Goal: Navigation & Orientation: Find specific page/section

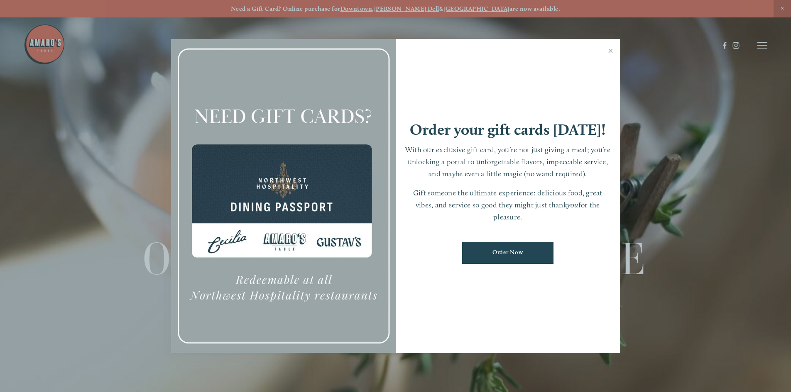
drag, startPoint x: 770, startPoint y: 43, endPoint x: 765, endPoint y: 45, distance: 5.4
click at [769, 43] on div at bounding box center [395, 196] width 791 height 392
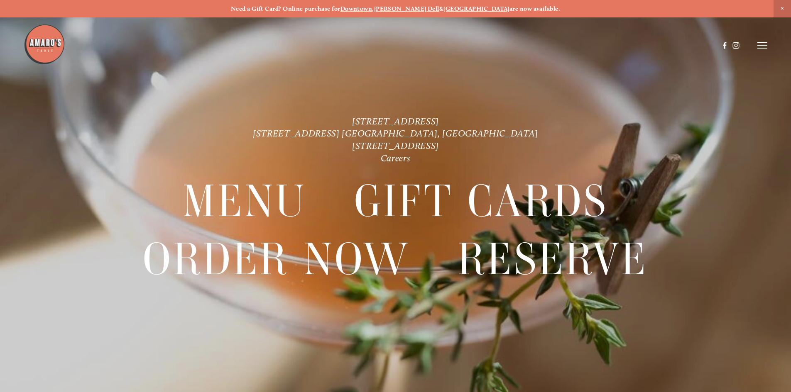
click at [760, 45] on icon at bounding box center [762, 45] width 10 height 7
click at [581, 42] on span "Menu" at bounding box center [587, 45] width 17 height 8
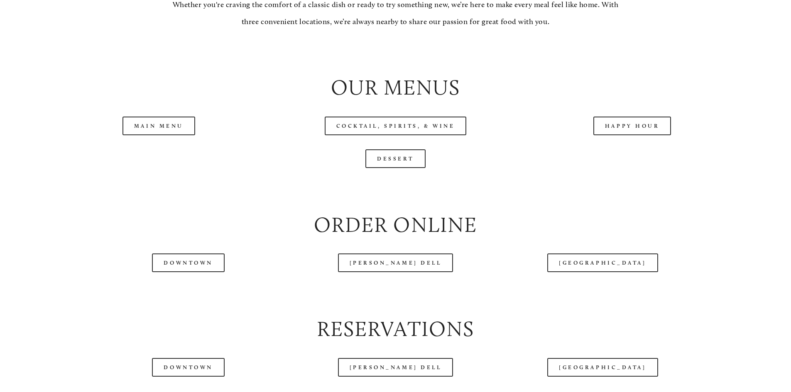
scroll to position [913, 0]
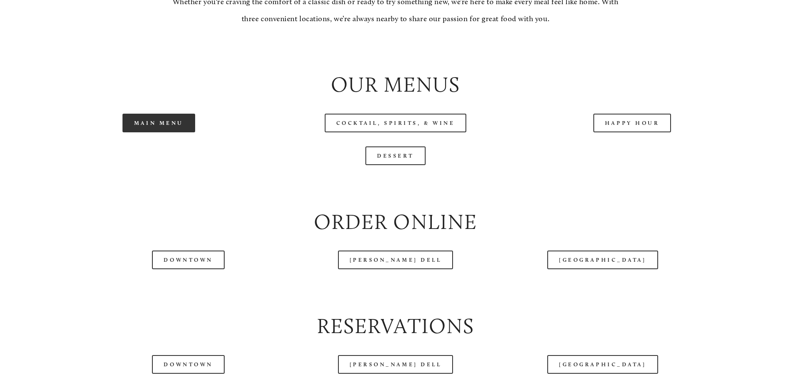
click at [147, 132] on link "Main Menu" at bounding box center [158, 123] width 73 height 19
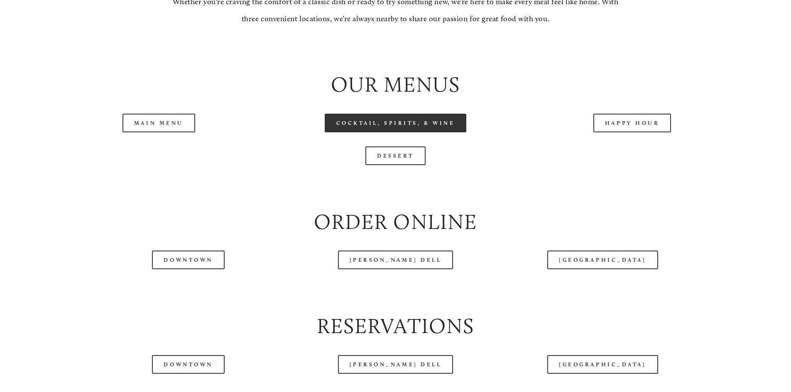
click at [416, 132] on link "Cocktail, Spirits, & Wine" at bounding box center [396, 123] width 142 height 19
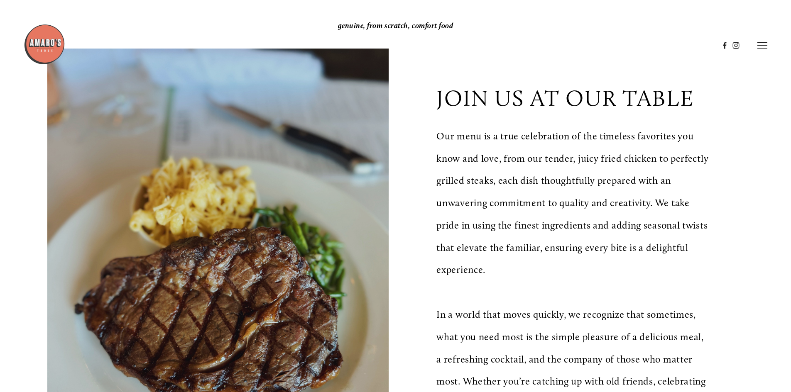
scroll to position [83, 0]
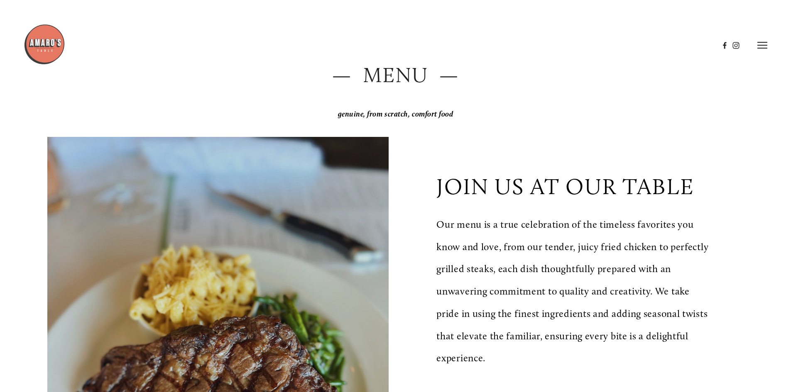
click at [762, 48] on line at bounding box center [762, 48] width 10 height 0
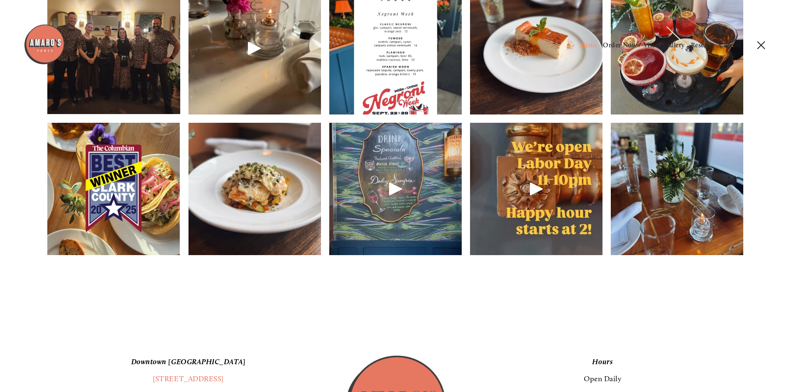
scroll to position [1038, 0]
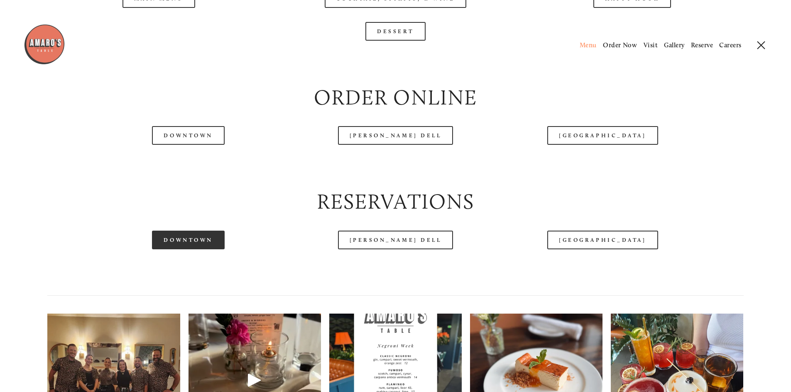
click at [163, 249] on link "Downtown" at bounding box center [188, 240] width 72 height 19
